Goal: Task Accomplishment & Management: Manage account settings

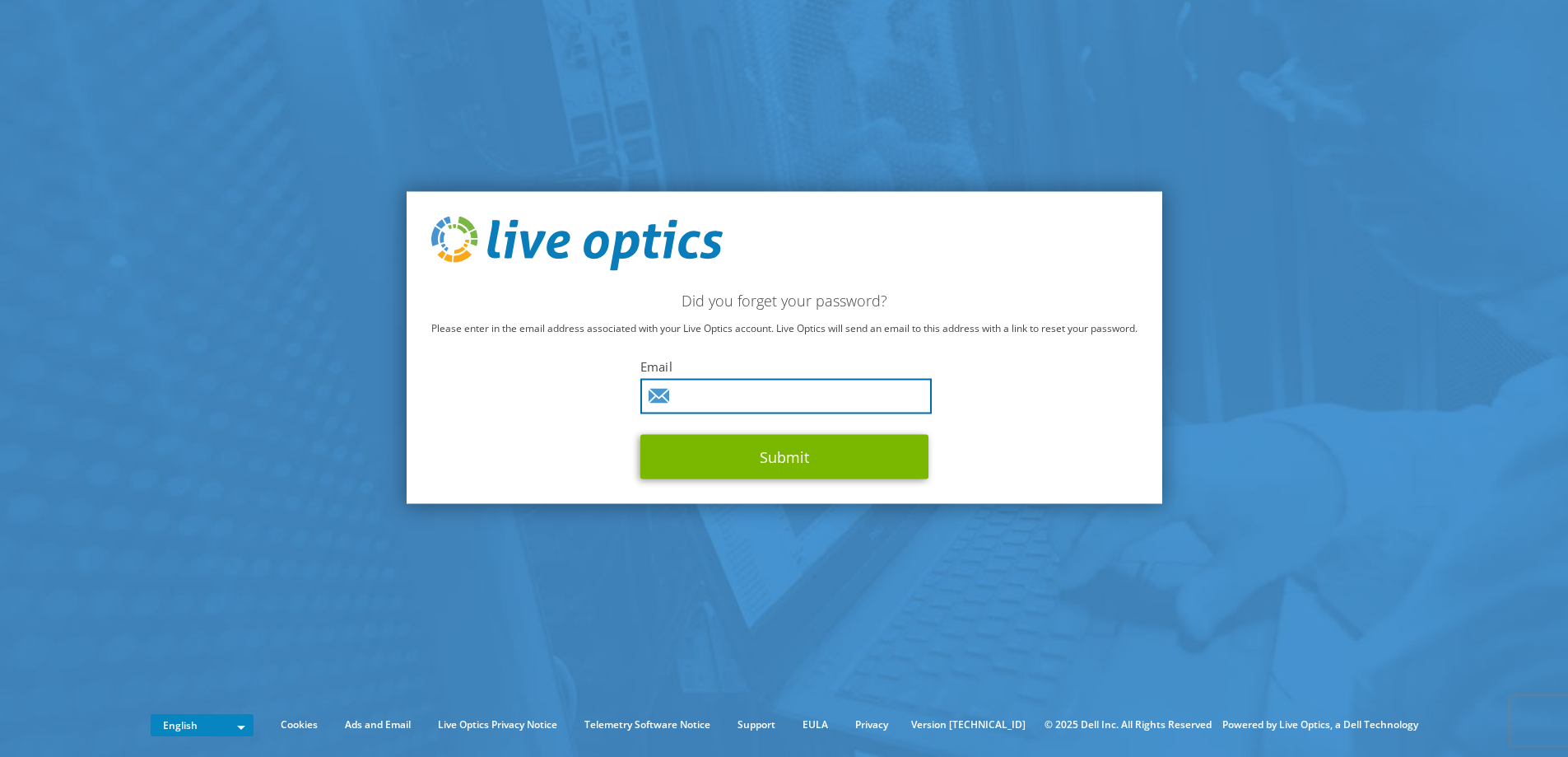
drag, startPoint x: 0, startPoint y: 0, endPoint x: 918, endPoint y: 396, distance: 999.8
click at [918, 396] on input "text" at bounding box center [786, 395] width 292 height 36
type input "[EMAIL_ADDRESS][DOMAIN_NAME]"
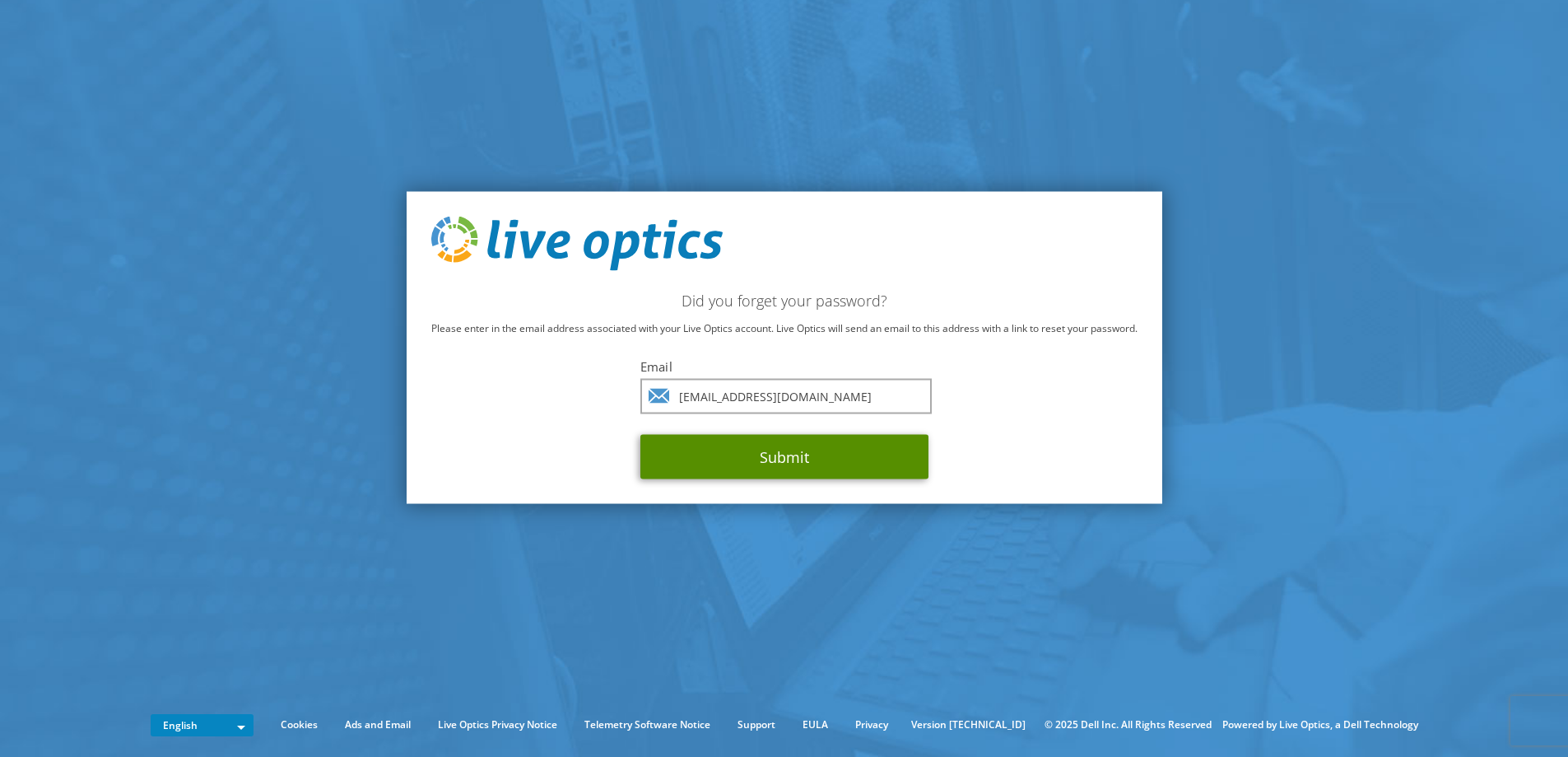
click at [767, 453] on button "Submit" at bounding box center [784, 456] width 288 height 45
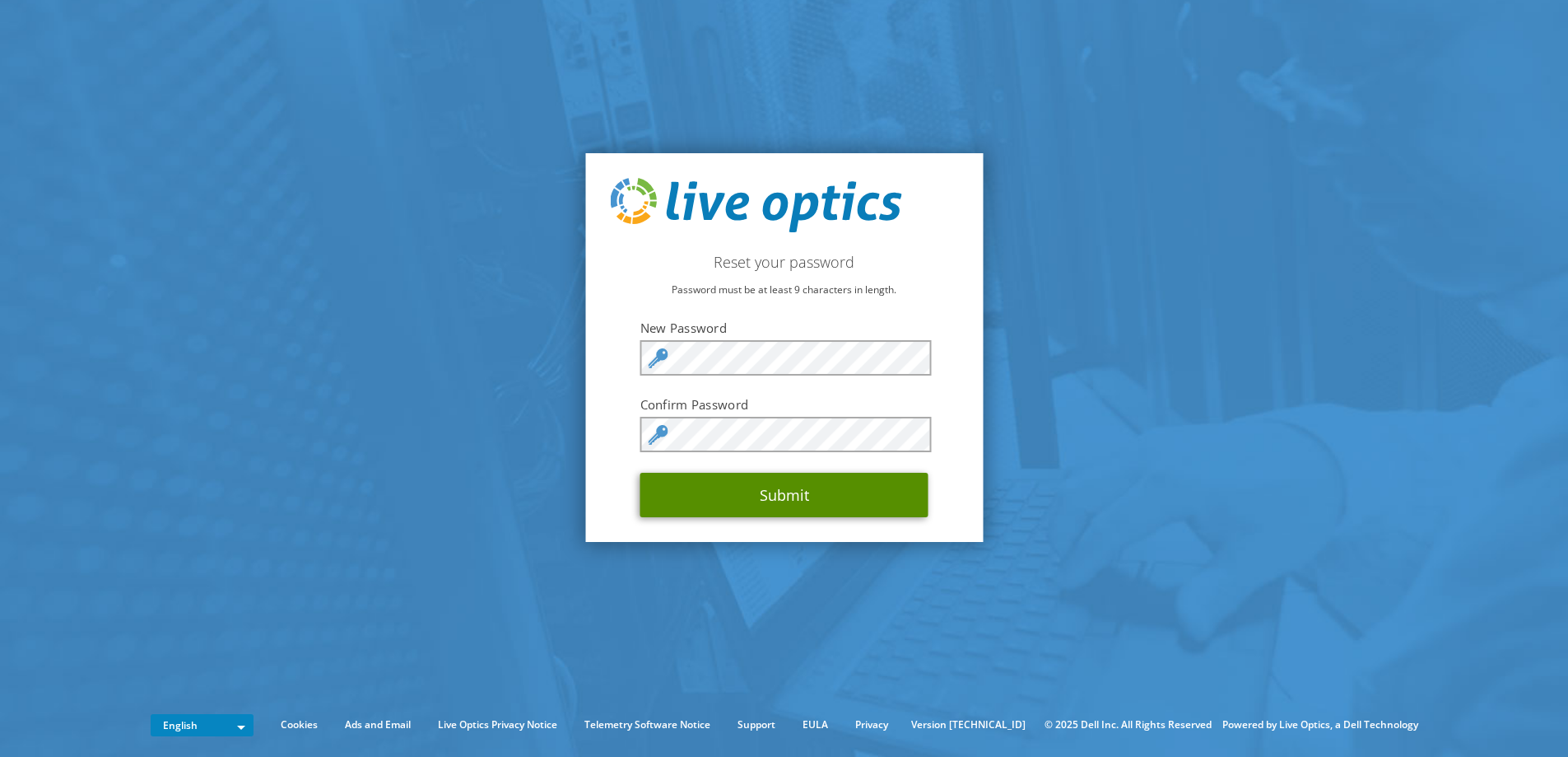
click at [848, 491] on button "Submit" at bounding box center [784, 494] width 288 height 45
